Goal: Transaction & Acquisition: Purchase product/service

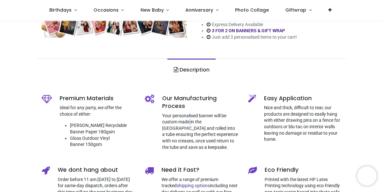
scroll to position [242, 0]
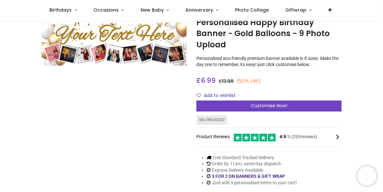
scroll to position [23, 0]
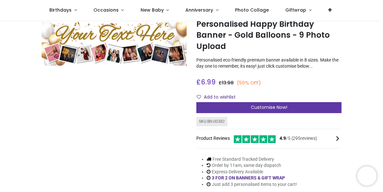
click at [254, 106] on span "Customise Now!" at bounding box center [269, 107] width 36 height 6
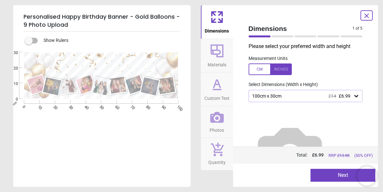
click at [353, 98] on icon at bounding box center [356, 96] width 6 height 6
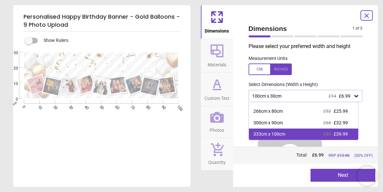
scroll to position [0, 0]
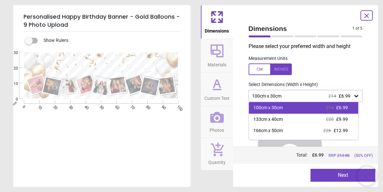
click at [330, 108] on span "£14" at bounding box center [330, 107] width 8 height 5
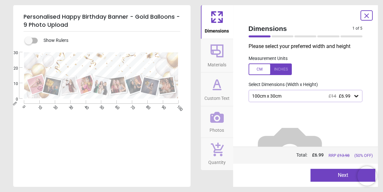
click at [331, 179] on button "Next" at bounding box center [343, 175] width 65 height 13
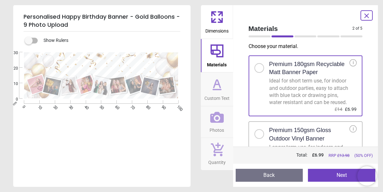
click at [334, 179] on button "Next" at bounding box center [341, 175] width 67 height 13
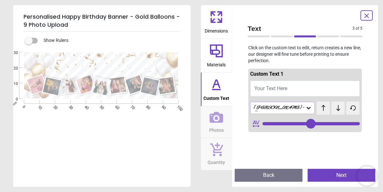
type input "**"
click at [273, 88] on span "Your Text Here" at bounding box center [270, 88] width 33 height 6
click at [296, 88] on button "Your Text Here" at bounding box center [305, 89] width 110 height 16
type textarea "***"
type input "**"
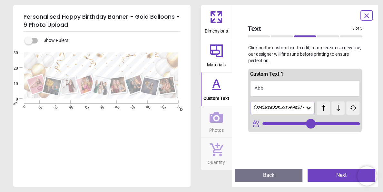
type textarea "****"
type input "**"
click at [284, 88] on button "Abbis" at bounding box center [305, 89] width 110 height 16
type textarea "**********"
click at [305, 108] on icon at bounding box center [308, 108] width 6 height 6
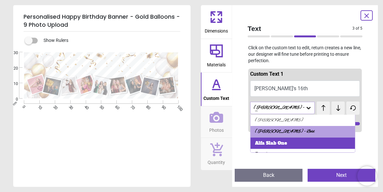
click at [287, 139] on div "Alfa Slab One" at bounding box center [303, 144] width 105 height 12
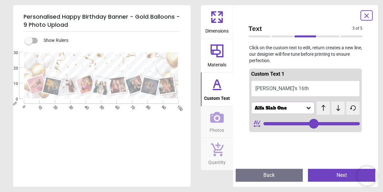
click at [291, 111] on div "Alfa Slab One" at bounding box center [280, 107] width 52 height 5
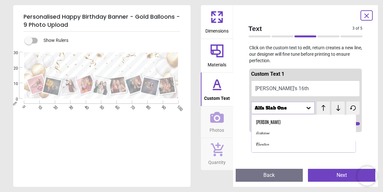
scroll to position [56, 0]
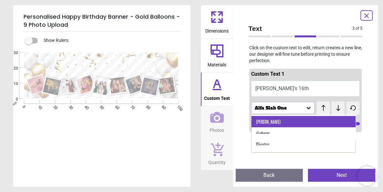
click at [268, 119] on div "Antonio" at bounding box center [268, 122] width 25 height 6
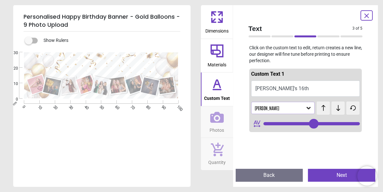
click at [307, 108] on icon at bounding box center [309, 108] width 4 height 2
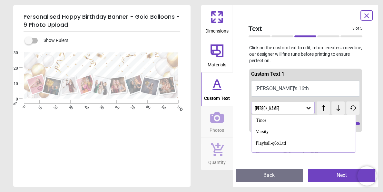
scroll to position [115, 0]
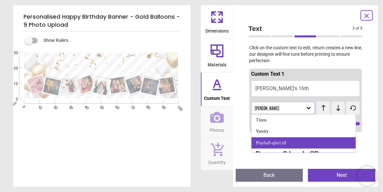
click at [274, 140] on div "Playball-q6o1.ttf" at bounding box center [271, 143] width 31 height 6
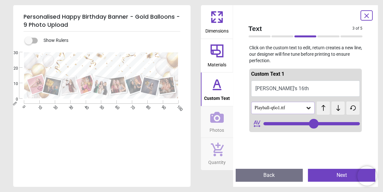
click at [323, 174] on button "Next" at bounding box center [341, 175] width 67 height 13
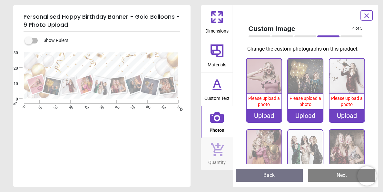
click at [268, 115] on div "Upload" at bounding box center [264, 115] width 35 height 13
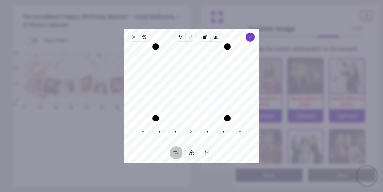
click at [228, 118] on div "Drag corner br" at bounding box center [227, 118] width 6 height 6
click at [193, 93] on div "Recenter" at bounding box center [191, 82] width 124 height 71
click at [209, 151] on button "Finetune" at bounding box center [207, 153] width 13 height 13
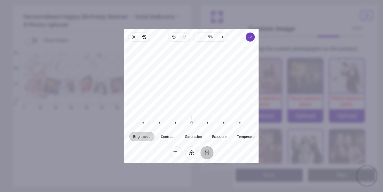
click at [209, 151] on button "Finetune" at bounding box center [207, 153] width 13 height 13
click at [195, 154] on button "Filter" at bounding box center [191, 153] width 13 height 13
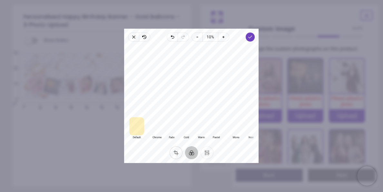
click at [179, 153] on button "Crop" at bounding box center [176, 153] width 13 height 13
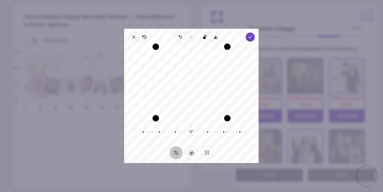
click at [209, 47] on div "Drag edge t" at bounding box center [192, 47] width 72 height 6
click at [250, 36] on icon "button" at bounding box center [250, 37] width 5 height 5
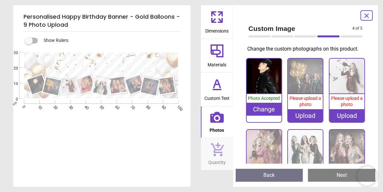
click at [304, 115] on div "Upload" at bounding box center [305, 115] width 35 height 13
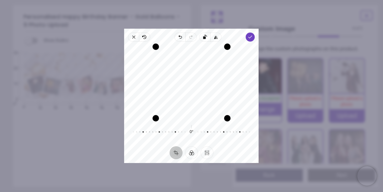
click at [186, 61] on div "Recenter" at bounding box center [191, 82] width 124 height 71
click at [250, 36] on icon "button" at bounding box center [250, 37] width 5 height 5
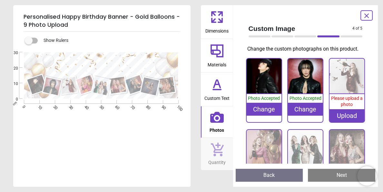
click at [344, 113] on div "Upload" at bounding box center [347, 115] width 35 height 13
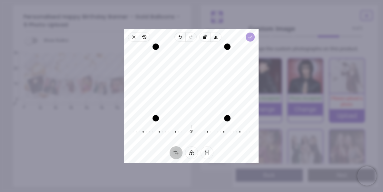
click at [253, 36] on icon "button" at bounding box center [250, 37] width 5 height 5
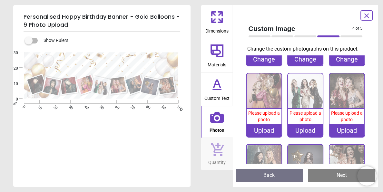
scroll to position [52, 0]
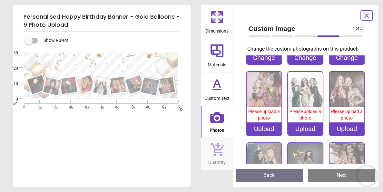
click at [271, 128] on div "Upload" at bounding box center [264, 129] width 35 height 13
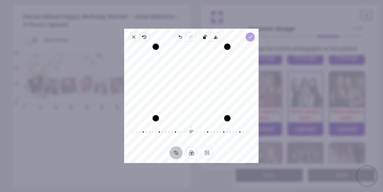
click at [250, 39] on icon "button" at bounding box center [250, 37] width 5 height 5
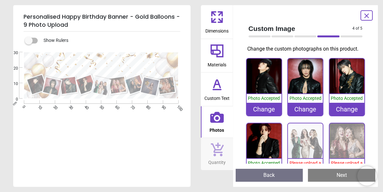
scroll to position [52, 0]
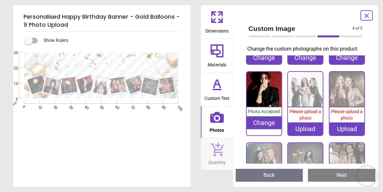
click at [299, 125] on div "Upload" at bounding box center [305, 129] width 35 height 13
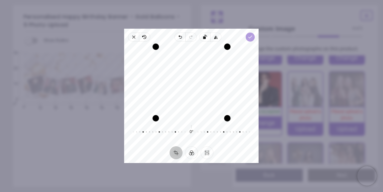
click at [252, 38] on icon "button" at bounding box center [250, 37] width 5 height 5
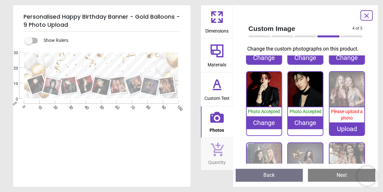
click at [345, 126] on div "Upload" at bounding box center [347, 129] width 35 height 13
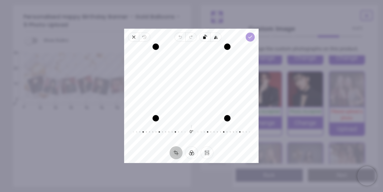
click at [250, 38] on icon "button" at bounding box center [250, 37] width 5 height 5
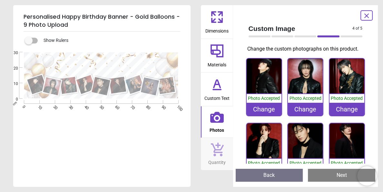
scroll to position [52, 0]
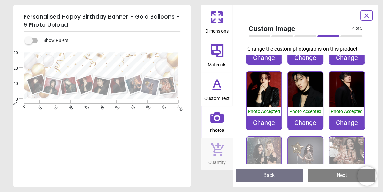
click at [346, 117] on div "Change" at bounding box center [347, 122] width 35 height 13
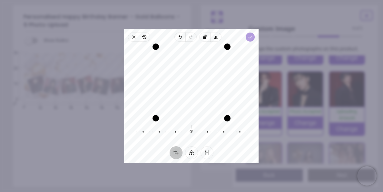
click at [249, 36] on icon "button" at bounding box center [250, 37] width 5 height 5
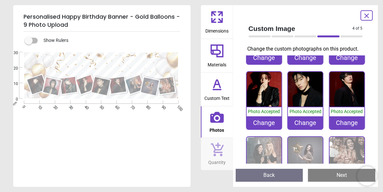
scroll to position [92, 0]
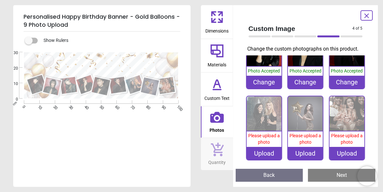
click at [272, 150] on div "Upload" at bounding box center [264, 153] width 35 height 13
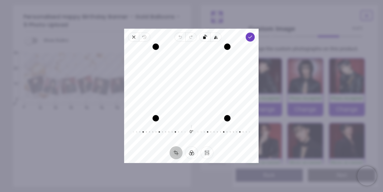
scroll to position [92, 0]
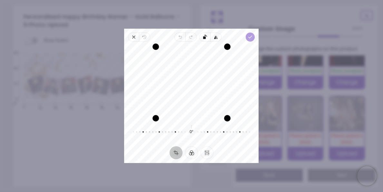
click at [251, 38] on icon "button" at bounding box center [250, 37] width 5 height 5
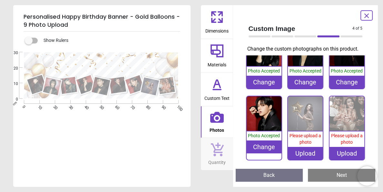
click at [299, 152] on div "Upload" at bounding box center [305, 153] width 35 height 13
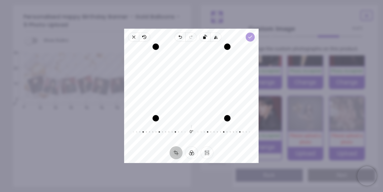
click at [252, 37] on icon "button" at bounding box center [250, 37] width 5 height 5
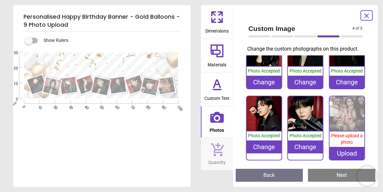
click at [344, 150] on div "Upload" at bounding box center [347, 153] width 35 height 13
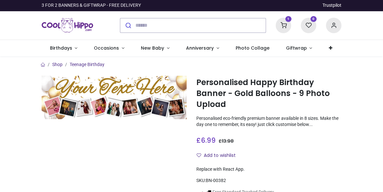
scroll to position [97, 0]
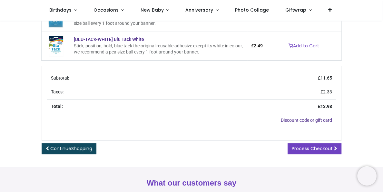
scroll to position [160, 0]
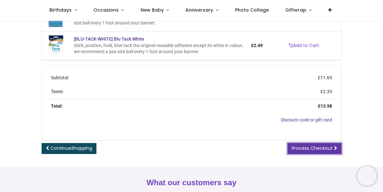
click at [310, 153] on link "Process Checkout" at bounding box center [315, 148] width 54 height 11
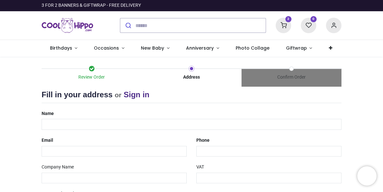
select select "***"
click at [282, 26] on icon at bounding box center [283, 25] width 15 height 15
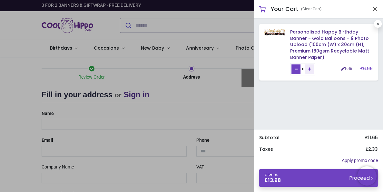
click at [298, 70] on link "Remove one" at bounding box center [296, 70] width 9 height 10
type input "*"
click at [219, 110] on div at bounding box center [191, 96] width 383 height 192
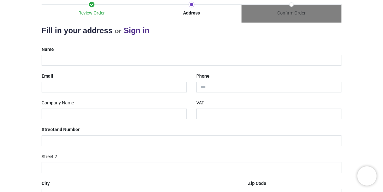
scroll to position [135, 0]
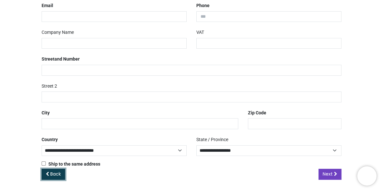
click at [57, 172] on span "Back" at bounding box center [55, 174] width 11 height 6
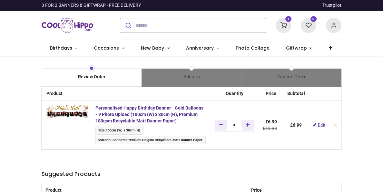
click at [305, 184] on th at bounding box center [304, 191] width 75 height 15
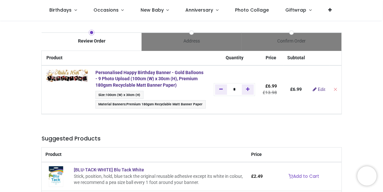
scroll to position [137, 0]
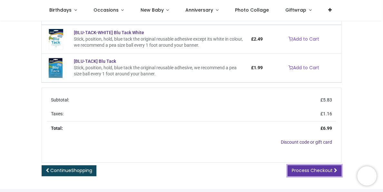
click at [325, 171] on span "Process Checkout" at bounding box center [312, 170] width 41 height 6
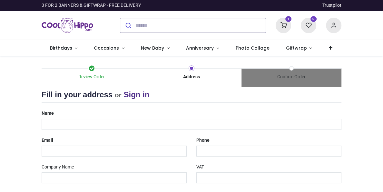
scroll to position [69, 0]
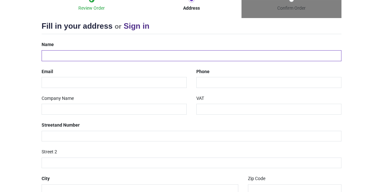
click at [116, 54] on input "text" at bounding box center [192, 55] width 300 height 11
type input "***"
select select "***"
type input "****"
select select "***"
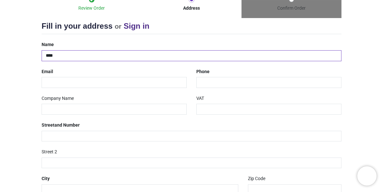
type input "****"
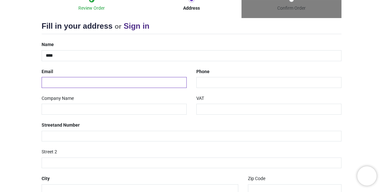
click at [52, 85] on input "email" at bounding box center [114, 82] width 145 height 11
type input "**********"
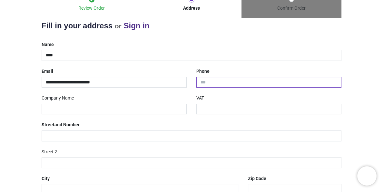
click at [212, 79] on input "tel" at bounding box center [268, 82] width 145 height 11
type input "**********"
click at [155, 106] on input "text" at bounding box center [114, 109] width 145 height 11
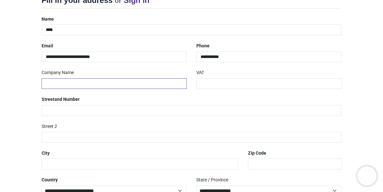
scroll to position [95, 0]
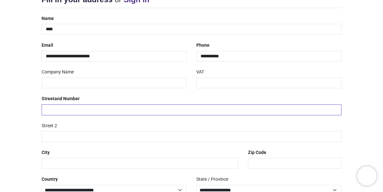
click at [156, 110] on input "text" at bounding box center [192, 110] width 300 height 11
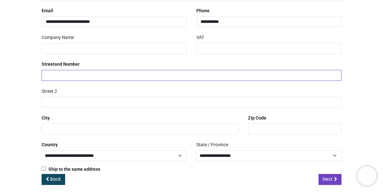
scroll to position [135, 0]
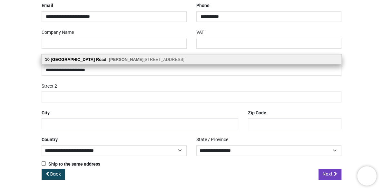
click at [124, 58] on div "10 Portland Road Hayes , UB4 8LG" at bounding box center [192, 60] width 300 height 10
type input "**********"
type input "*******"
select select "***"
select select
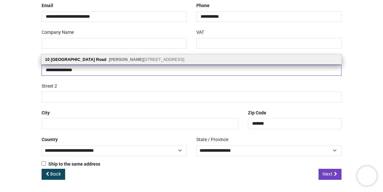
type input "*****"
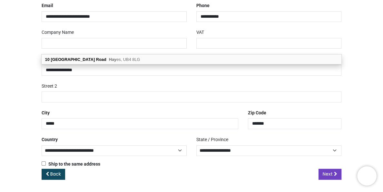
click at [371, 116] on div "Review Order Address Confirm Order Your order: £ 6.99 Product Price 0" at bounding box center [191, 57] width 383 height 271
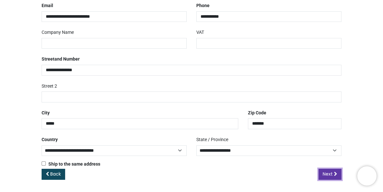
click at [329, 178] on link "Next" at bounding box center [330, 174] width 23 height 11
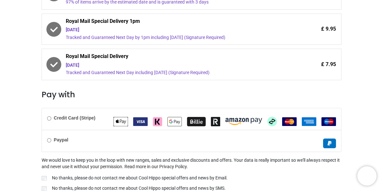
scroll to position [209, 0]
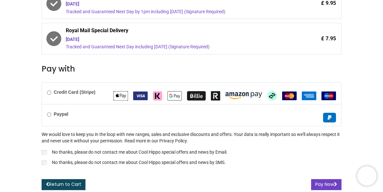
click at [45, 91] on div "Credit Card (Stripe)" at bounding box center [191, 94] width 299 height 22
click at [318, 182] on button "Pay Now" at bounding box center [326, 184] width 30 height 11
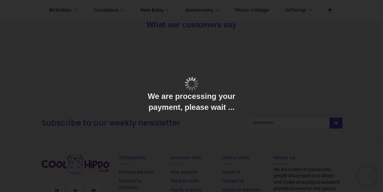
scroll to position [114, 0]
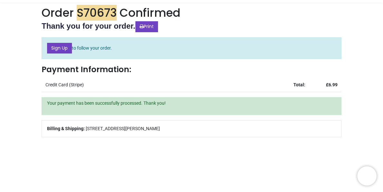
scroll to position [55, 0]
